Goal: Task Accomplishment & Management: Use online tool/utility

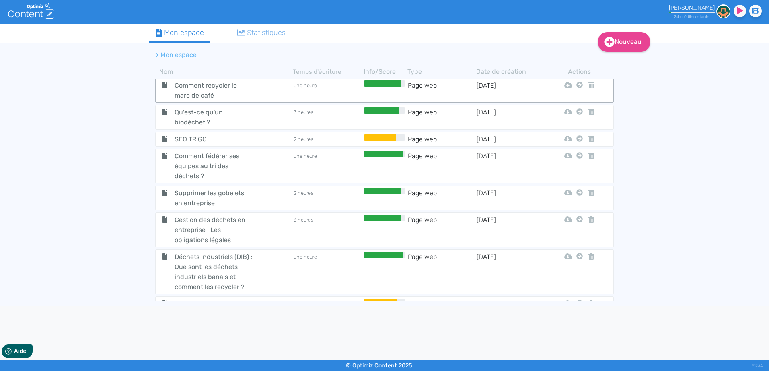
scroll to position [276, 0]
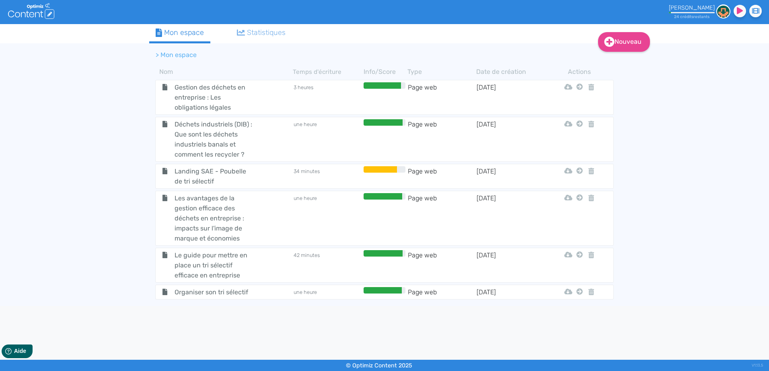
click at [332, 272] on td "une heure" at bounding box center [327, 292] width 69 height 10
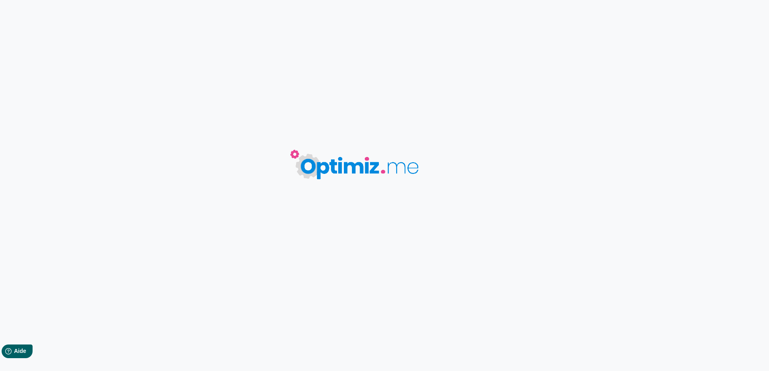
type input "Organiser son tri sélectif"
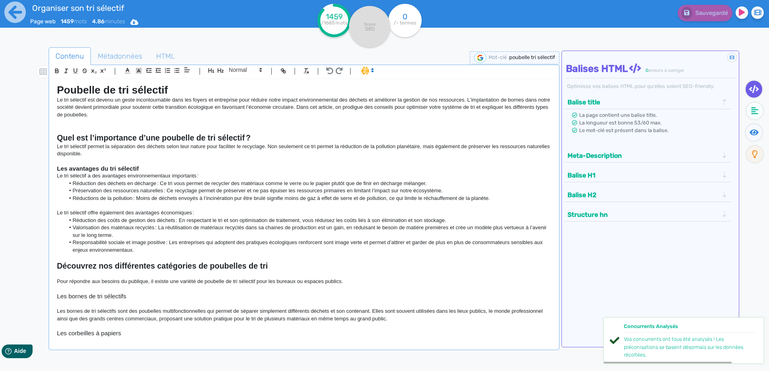
click at [54, 85] on div "Poubelle de tri sélectif Le tri sélectif est devenu un geste incontournable dan…" at bounding box center [304, 209] width 506 height 260
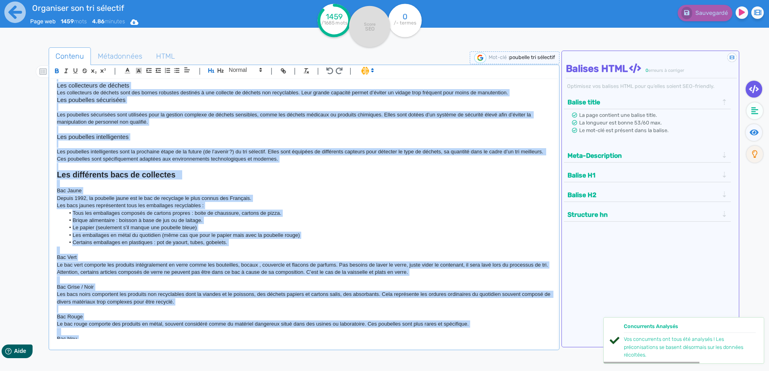
scroll to position [698, 0]
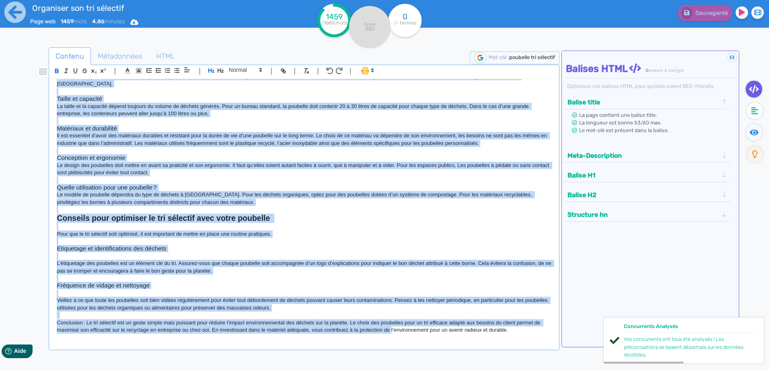
drag, startPoint x: 53, startPoint y: 86, endPoint x: 392, endPoint y: 457, distance: 502.5
click at [392, 272] on html "Organiser son tri sélectif Page web 1459 mots 4.86 minutes Html Pdf Word 1459 /…" at bounding box center [384, 185] width 769 height 371
copy div "Poubelle de tri sélectif Le tri sélectif est devenu un geste incontournable dan…"
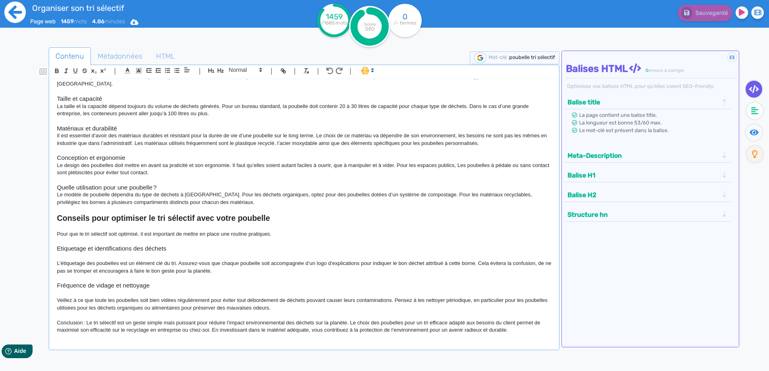
click at [13, 16] on icon at bounding box center [15, 12] width 22 height 22
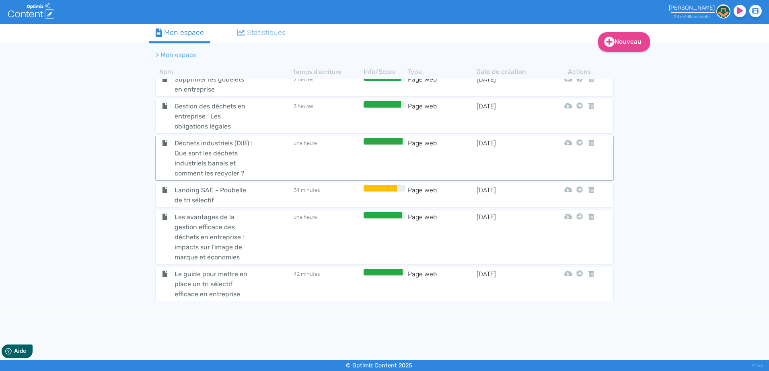
scroll to position [276, 0]
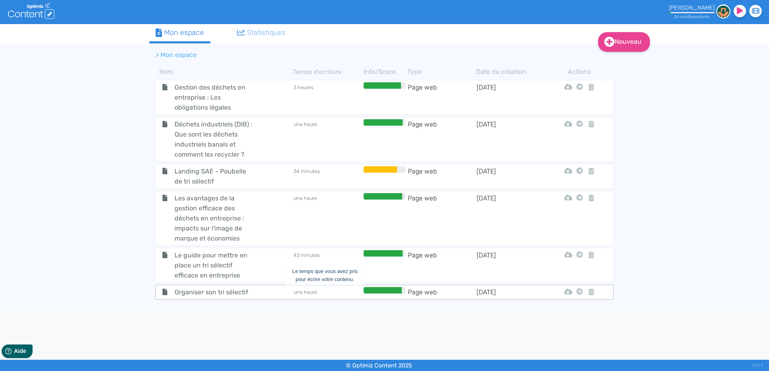
click at [310, 272] on td "une heure" at bounding box center [327, 292] width 69 height 10
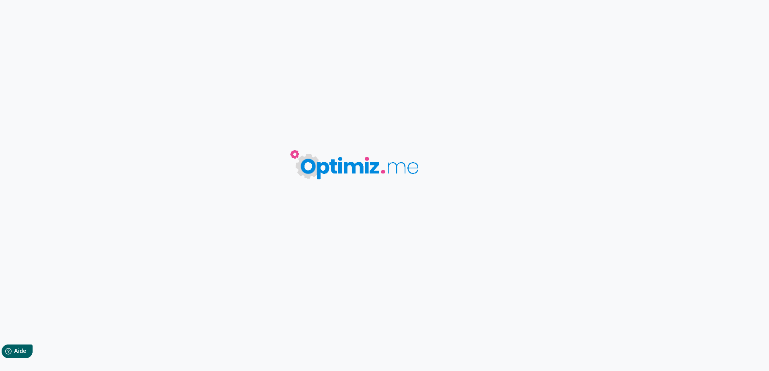
type input "Organiser son tri sélectif"
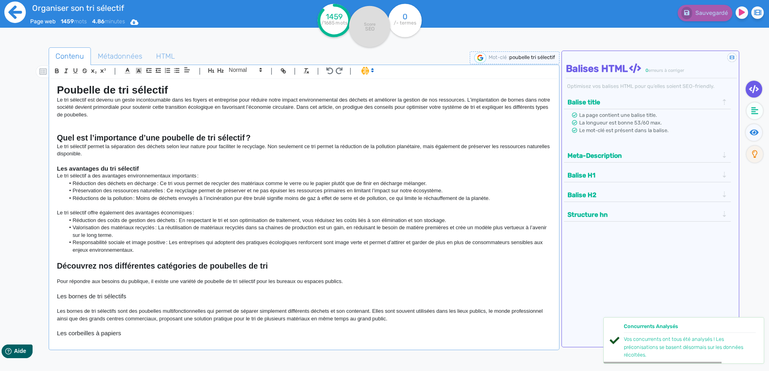
click at [11, 10] on icon at bounding box center [15, 12] width 22 height 22
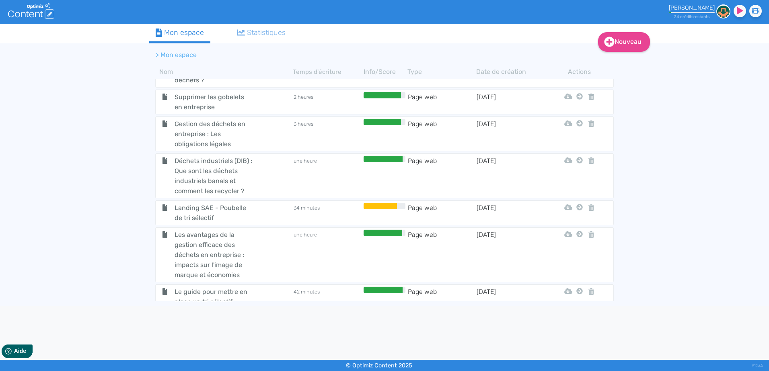
scroll to position [276, 0]
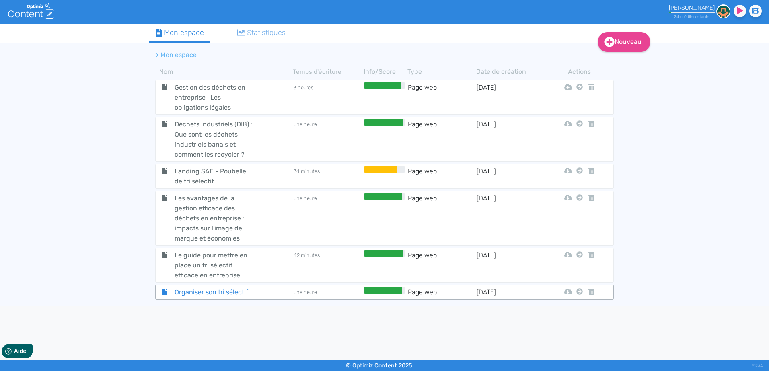
click at [275, 272] on div "Organiser son tri sélectif" at bounding box center [224, 292] width 136 height 10
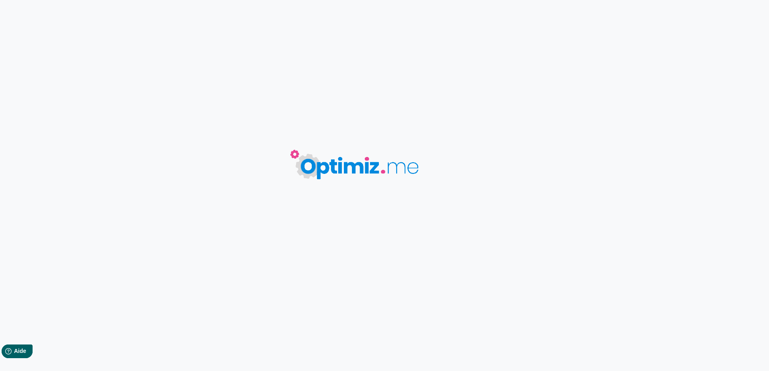
type input "Organiser son tri sélectif"
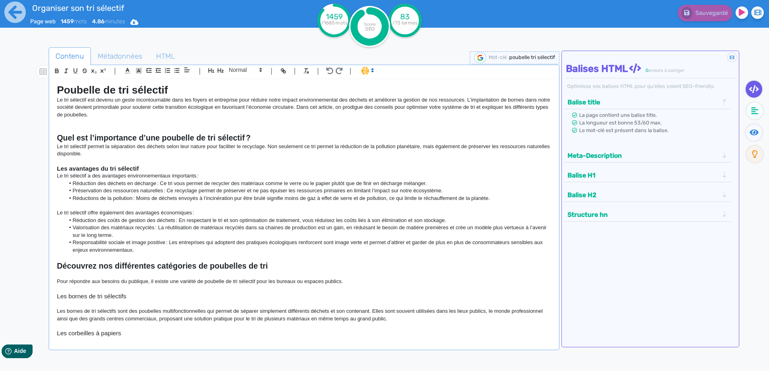
click at [332, 242] on li "Responsabilité sociale et image positive : Les entreprises qui adoptent des pra…" at bounding box center [308, 246] width 486 height 15
click at [333, 242] on li "Responsabilité sociale et image positive : Les entreprises qui adoptent des pra…" at bounding box center [308, 246] width 486 height 15
click at [353, 249] on li "Responsabilité sociale et image positive : Les entreprises qui adoptent des pra…" at bounding box center [308, 246] width 486 height 15
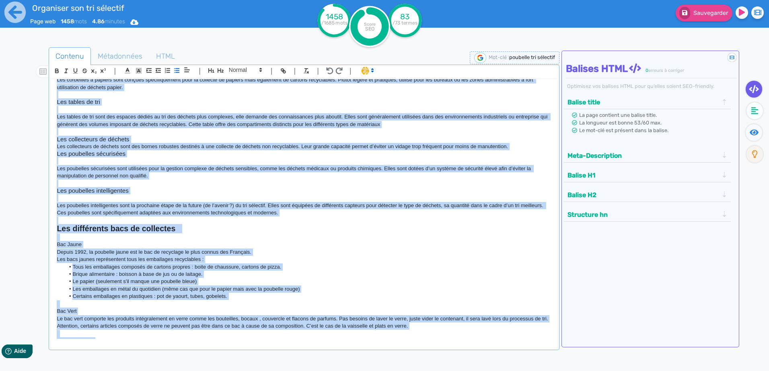
scroll to position [698, 0]
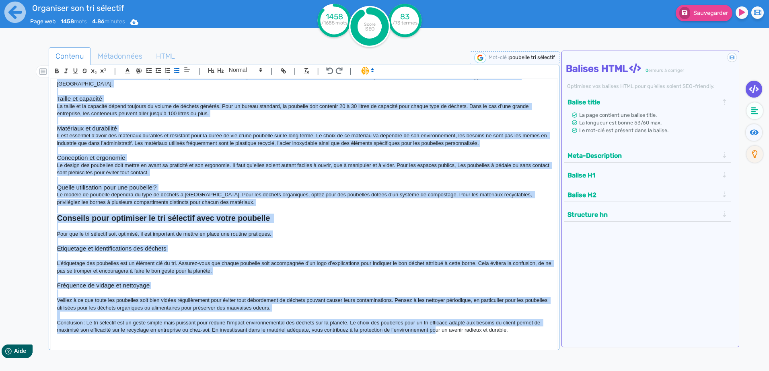
drag, startPoint x: 57, startPoint y: 84, endPoint x: 435, endPoint y: 524, distance: 580.4
click at [414, 272] on html "Organiser son tri sélectif Page web 1458 mots 4.86 minutes Html Pdf Word 1458 /…" at bounding box center [384, 185] width 769 height 371
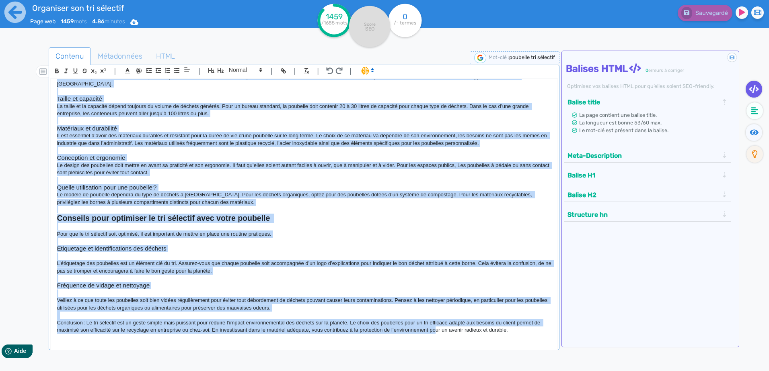
copy div "Poubelle de tri sélectif Le tri sélectif est devenu un geste incontournable dan…"
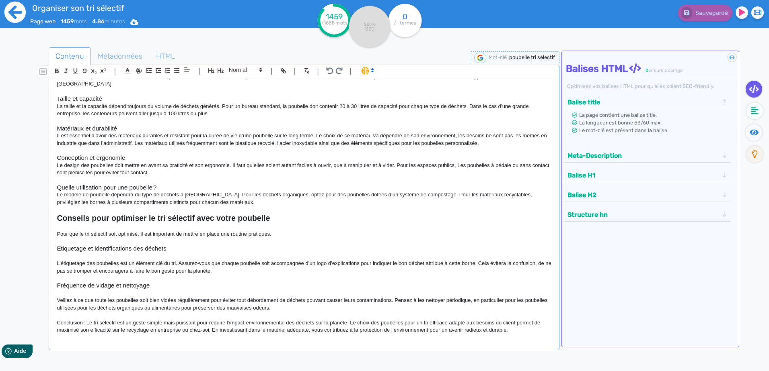
click at [10, 13] on icon at bounding box center [15, 12] width 22 height 22
